Goal: Task Accomplishment & Management: Use online tool/utility

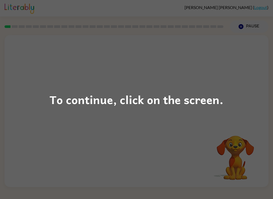
click at [271, 128] on div "To continue, click on the screen." at bounding box center [136, 99] width 273 height 199
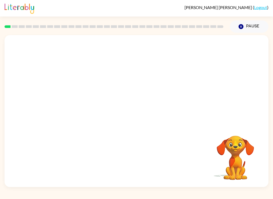
click at [243, 28] on icon "Pause" at bounding box center [241, 27] width 6 height 6
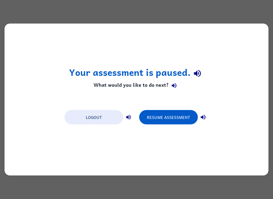
click at [235, 7] on div "Your assessment is paused. What would you like to do next? Logout Resume Assess…" at bounding box center [136, 99] width 273 height 199
click at [183, 119] on button "Resume Assessment" at bounding box center [168, 117] width 59 height 14
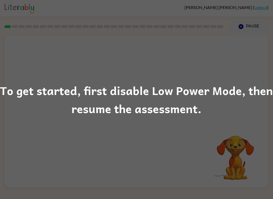
click at [228, 80] on div "To get started, first disable Low Power Mode, then resume the assessment." at bounding box center [136, 99] width 273 height 199
click at [40, 81] on div "To get started, first disable Low Power Mode, then resume the assessment." at bounding box center [136, 99] width 273 height 199
click at [229, 85] on div "To get started, first disable Low Power Mode, then resume the assessment." at bounding box center [136, 99] width 273 height 36
click at [238, 96] on div "To get started, first disable Low Power Mode, then resume the assessment." at bounding box center [136, 99] width 273 height 36
click at [226, 68] on div "To get started, first disable Low Power Mode, then resume the assessment." at bounding box center [136, 99] width 273 height 199
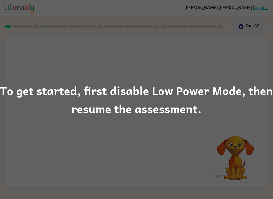
click at [224, 63] on div "To get started, first disable Low Power Mode, then resume the assessment." at bounding box center [136, 99] width 273 height 199
click at [241, 90] on div "To get started, first disable Low Power Mode, then resume the assessment." at bounding box center [136, 99] width 273 height 36
click at [42, 101] on div "To get started, first disable Low Power Mode, then resume the assessment." at bounding box center [136, 99] width 273 height 36
click at [261, 96] on div "To get started, first disable Low Power Mode, then resume the assessment." at bounding box center [136, 99] width 273 height 36
click at [24, 55] on div "To get started, first disable Low Power Mode, then resume the assessment." at bounding box center [136, 99] width 273 height 199
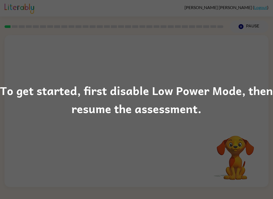
click at [264, 7] on div "To get started, first disable Low Power Mode, then resume the assessment." at bounding box center [136, 99] width 273 height 199
click at [39, 77] on div "To get started, first disable Low Power Mode, then resume the assessment." at bounding box center [136, 99] width 273 height 199
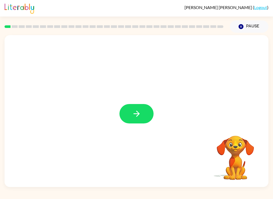
click at [150, 120] on button "button" at bounding box center [136, 113] width 34 height 19
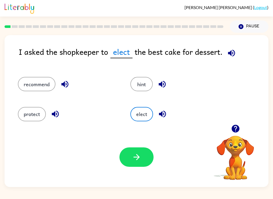
click at [126, 57] on span "elect" at bounding box center [121, 52] width 22 height 13
click at [145, 162] on button "button" at bounding box center [136, 156] width 34 height 19
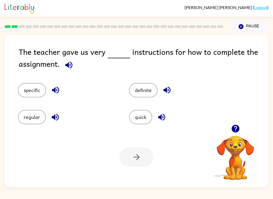
click at [236, 131] on icon "button" at bounding box center [235, 129] width 8 height 8
click at [26, 95] on button "specific" at bounding box center [32, 90] width 28 height 14
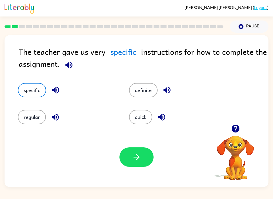
click at [136, 158] on icon "button" at bounding box center [136, 157] width 9 height 9
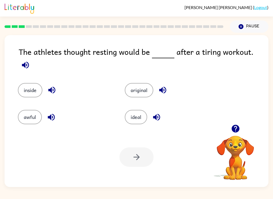
click at [238, 130] on icon "button" at bounding box center [235, 129] width 8 height 8
click at [142, 114] on button "ideal" at bounding box center [136, 117] width 22 height 14
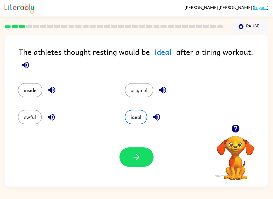
click at [134, 171] on div "Your browser must support playing .mp4 files to use Literably. Please try using…" at bounding box center [137, 157] width 264 height 60
click at [138, 158] on icon "button" at bounding box center [136, 157] width 6 height 6
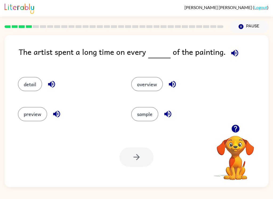
click at [31, 90] on button "detail" at bounding box center [30, 84] width 24 height 14
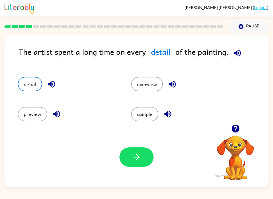
click at [136, 164] on button "button" at bounding box center [136, 156] width 34 height 19
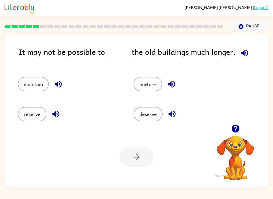
click at [144, 115] on button "deserve" at bounding box center [147, 114] width 29 height 14
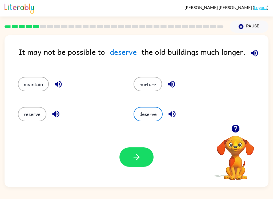
click at [146, 157] on button "button" at bounding box center [136, 156] width 34 height 19
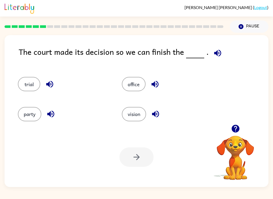
click at [136, 112] on button "vision" at bounding box center [134, 114] width 24 height 14
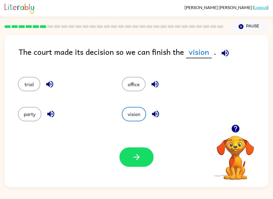
click at [138, 157] on icon "button" at bounding box center [136, 157] width 6 height 6
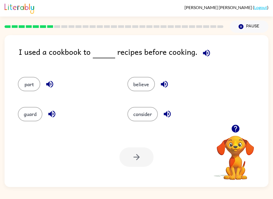
click at [31, 83] on button "part" at bounding box center [29, 84] width 22 height 14
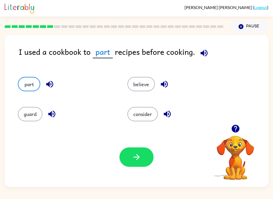
click at [122, 155] on button "button" at bounding box center [136, 156] width 34 height 19
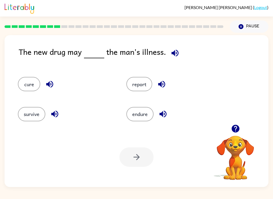
click at [29, 114] on button "survive" at bounding box center [31, 114] width 27 height 14
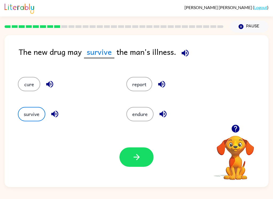
click at [136, 154] on icon "button" at bounding box center [136, 157] width 9 height 9
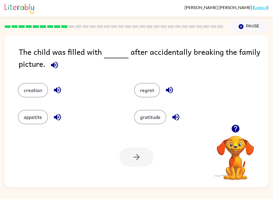
click at [30, 94] on button "creation" at bounding box center [33, 90] width 30 height 14
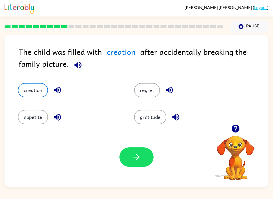
click at [139, 154] on icon "button" at bounding box center [136, 157] width 9 height 9
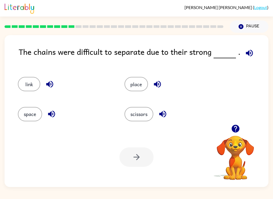
click at [134, 89] on button "place" at bounding box center [135, 84] width 23 height 14
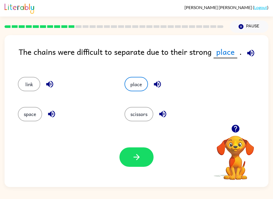
click at [129, 154] on button "button" at bounding box center [136, 156] width 34 height 19
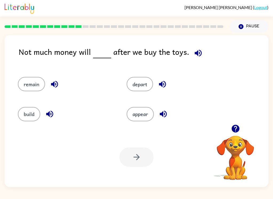
click at [24, 84] on button "remain" at bounding box center [31, 84] width 27 height 14
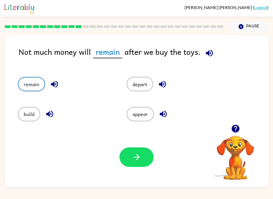
click at [138, 155] on icon "button" at bounding box center [136, 157] width 9 height 9
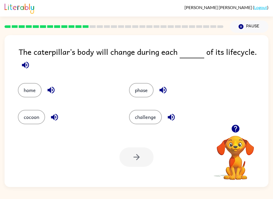
click at [126, 88] on div "phase" at bounding box center [174, 86] width 111 height 27
click at [128, 152] on div at bounding box center [136, 156] width 34 height 19
click at [137, 92] on button "phase" at bounding box center [141, 90] width 24 height 14
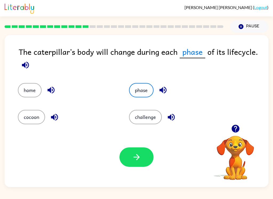
click at [129, 157] on button "button" at bounding box center [136, 156] width 34 height 19
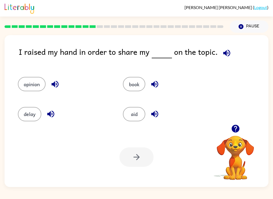
click at [28, 85] on button "opinion" at bounding box center [32, 84] width 28 height 14
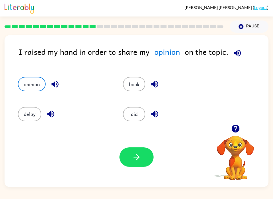
click at [135, 167] on button "button" at bounding box center [136, 156] width 34 height 19
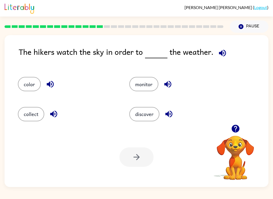
click at [136, 85] on button "monitor" at bounding box center [143, 84] width 29 height 14
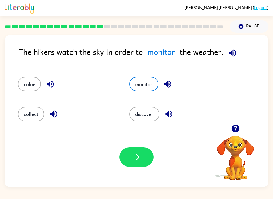
click at [22, 110] on button "collect" at bounding box center [31, 114] width 26 height 14
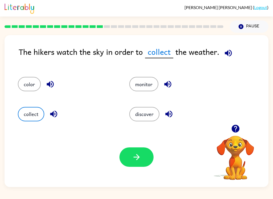
click at [133, 156] on icon "button" at bounding box center [136, 157] width 9 height 9
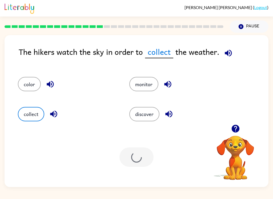
click at [134, 166] on div at bounding box center [136, 156] width 34 height 19
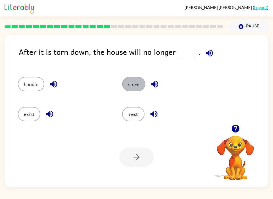
click at [132, 82] on button "store" at bounding box center [133, 84] width 23 height 14
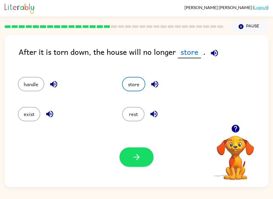
click at [128, 84] on button "store" at bounding box center [133, 84] width 23 height 14
click at [135, 157] on icon "button" at bounding box center [136, 157] width 9 height 9
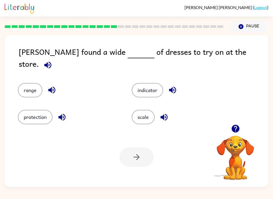
click at [143, 114] on button "scale" at bounding box center [143, 117] width 23 height 14
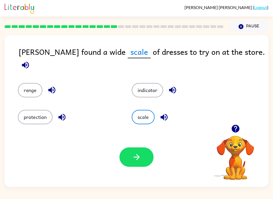
click at [140, 163] on button "button" at bounding box center [136, 156] width 34 height 19
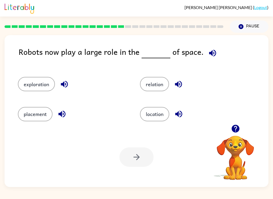
click at [272, 64] on div "Robots now play a large role in the of space. exploration relation placement lo…" at bounding box center [136, 110] width 273 height 154
click at [44, 75] on div "exploration" at bounding box center [69, 82] width 122 height 30
click at [38, 82] on button "exploration" at bounding box center [36, 84] width 37 height 14
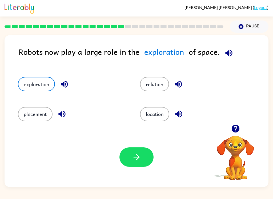
click at [142, 159] on button "button" at bounding box center [136, 156] width 34 height 19
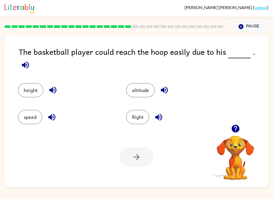
click at [31, 117] on button "speed" at bounding box center [30, 117] width 24 height 14
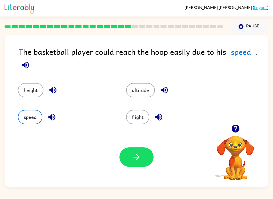
click at [143, 149] on button "button" at bounding box center [136, 156] width 34 height 19
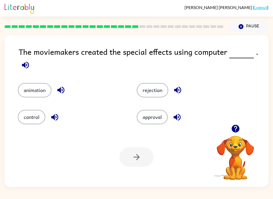
click at [27, 114] on button "control" at bounding box center [31, 117] width 27 height 14
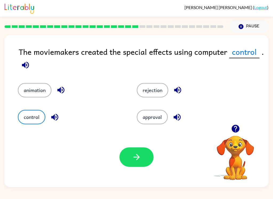
click at [144, 159] on button "button" at bounding box center [136, 156] width 34 height 19
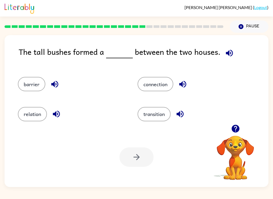
click at [157, 91] on button "connection" at bounding box center [155, 84] width 36 height 14
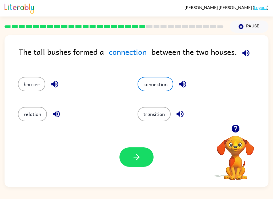
click at [128, 157] on button "button" at bounding box center [136, 156] width 34 height 19
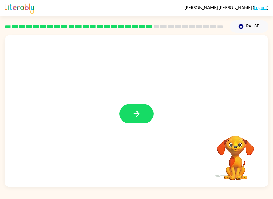
click at [142, 121] on button "button" at bounding box center [136, 113] width 34 height 19
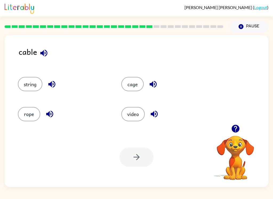
click at [141, 115] on button "video" at bounding box center [132, 114] width 23 height 14
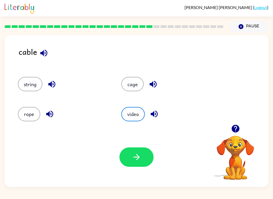
click at [135, 156] on icon "button" at bounding box center [136, 157] width 9 height 9
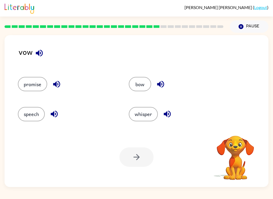
click at [133, 87] on button "bow" at bounding box center [140, 84] width 22 height 14
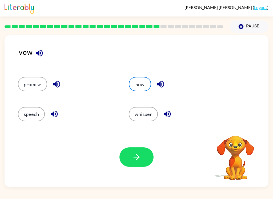
click at [140, 165] on button "button" at bounding box center [136, 156] width 34 height 19
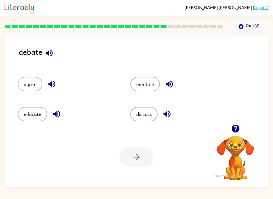
click at [142, 118] on button "discuss" at bounding box center [143, 114] width 27 height 14
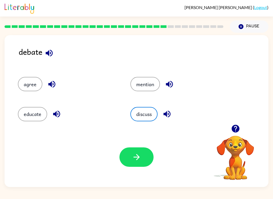
click at [131, 150] on button "button" at bounding box center [136, 156] width 34 height 19
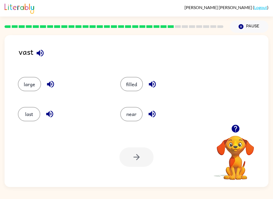
click at [31, 116] on button "last" at bounding box center [29, 114] width 22 height 14
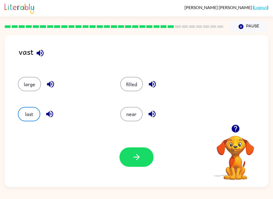
click at [137, 91] on button "filled" at bounding box center [131, 84] width 23 height 14
click at [148, 160] on button "button" at bounding box center [136, 156] width 34 height 19
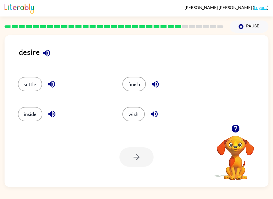
click at [23, 86] on button "settle" at bounding box center [30, 84] width 24 height 14
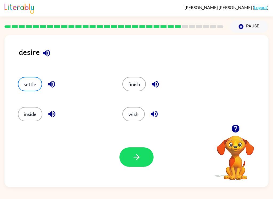
click at [139, 158] on icon "button" at bounding box center [136, 157] width 6 height 6
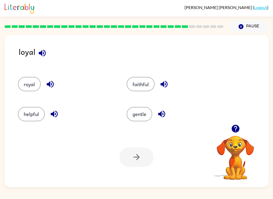
click at [141, 116] on button "gentle" at bounding box center [139, 114] width 26 height 14
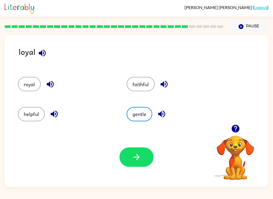
click at [139, 163] on button "button" at bounding box center [136, 156] width 34 height 19
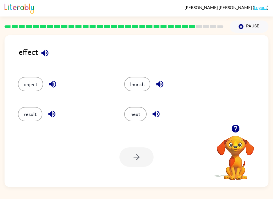
click at [27, 111] on button "result" at bounding box center [30, 114] width 24 height 14
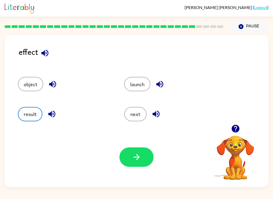
click at [149, 162] on button "button" at bounding box center [136, 156] width 34 height 19
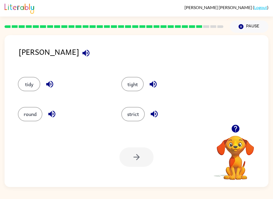
click at [133, 83] on button "tight" at bounding box center [132, 84] width 22 height 14
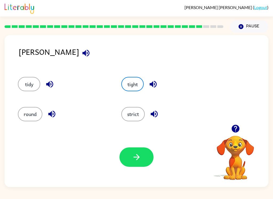
click at [142, 157] on button "button" at bounding box center [136, 156] width 34 height 19
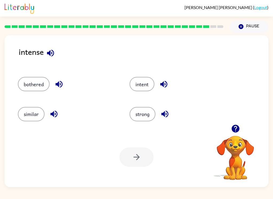
click at [148, 116] on button "strong" at bounding box center [142, 114] width 26 height 14
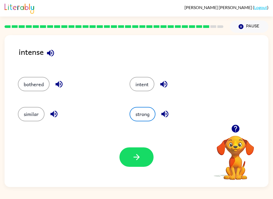
click at [140, 153] on icon "button" at bounding box center [136, 157] width 9 height 9
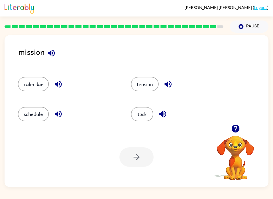
click at [142, 158] on div at bounding box center [136, 156] width 34 height 19
click at [136, 157] on div at bounding box center [136, 156] width 34 height 19
click at [141, 119] on button "task" at bounding box center [142, 114] width 22 height 14
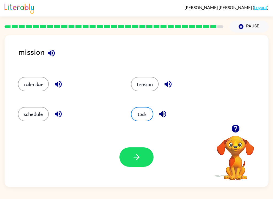
click at [139, 158] on icon "button" at bounding box center [136, 157] width 9 height 9
